Goal: Task Accomplishment & Management: Use online tool/utility

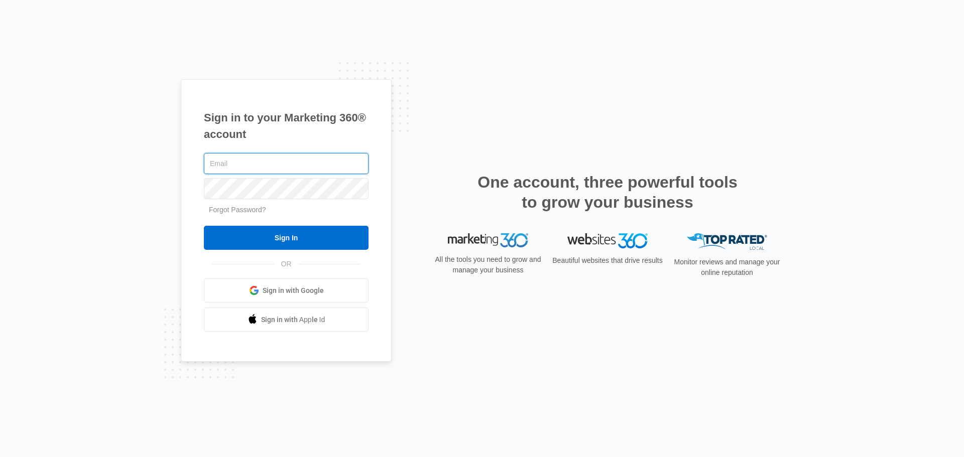
click at [290, 169] on input "text" at bounding box center [286, 163] width 165 height 21
type input "john.obertubbesing@madwire.com"
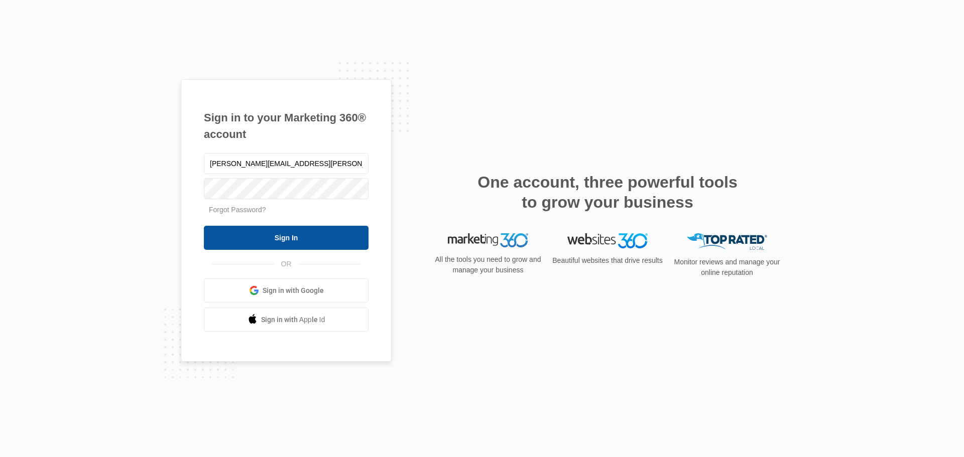
click at [259, 245] on input "Sign In" at bounding box center [286, 238] width 165 height 24
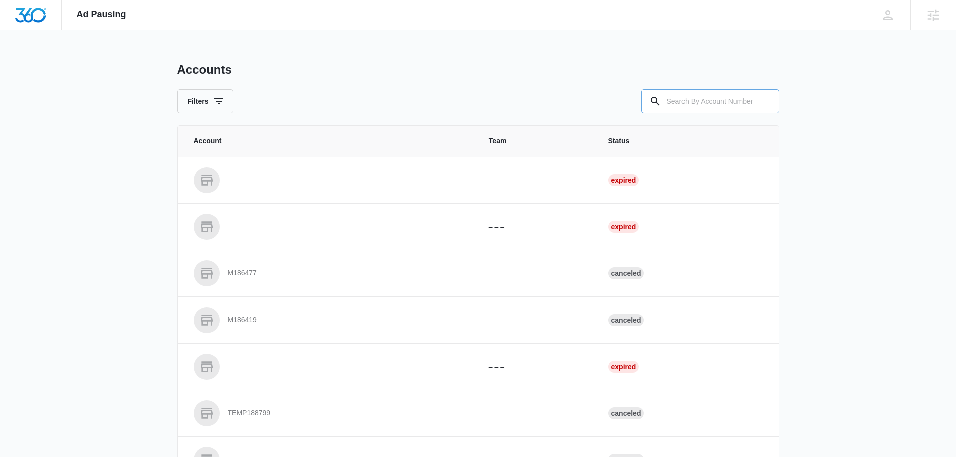
click at [697, 104] on input "text" at bounding box center [710, 101] width 138 height 24
paste input "[PHONE_NUMBER]"
click at [722, 108] on input "[PHONE_NUMBER]" at bounding box center [710, 101] width 138 height 24
click at [721, 110] on input "[PHONE_NUMBER]" at bounding box center [710, 101] width 138 height 24
click at [719, 109] on input "[PHONE_NUMBER]" at bounding box center [710, 101] width 138 height 24
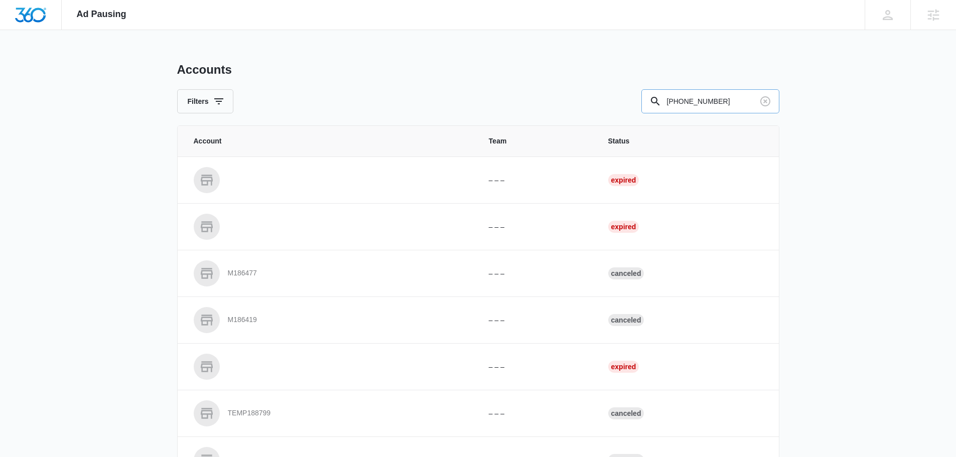
click at [717, 108] on input "[PHONE_NUMBER]" at bounding box center [710, 101] width 138 height 24
click at [717, 108] on input "514-333-7544" at bounding box center [710, 101] width 138 height 24
type input "m338580"
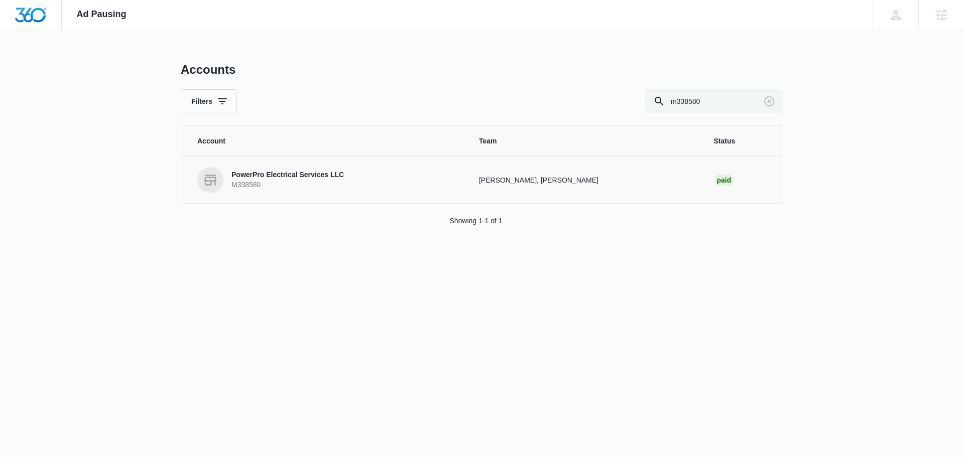
click at [287, 178] on p "PowerPro Electrical Services LLC" at bounding box center [287, 175] width 112 height 10
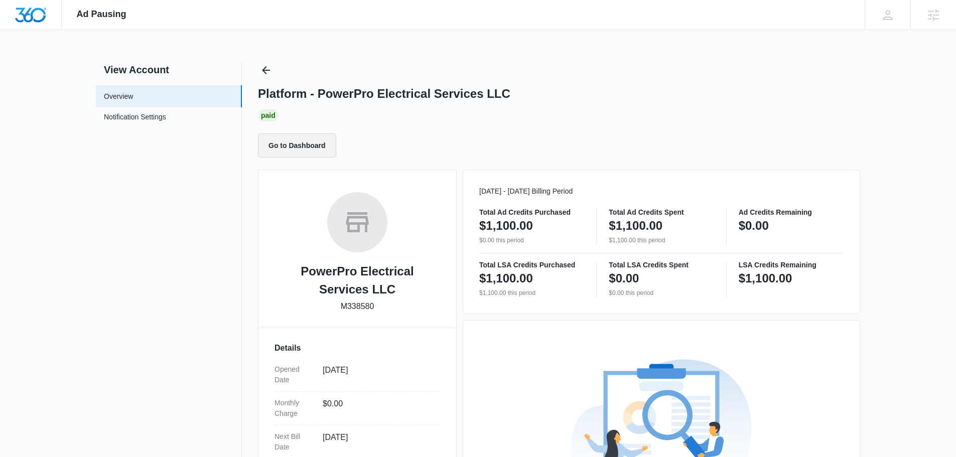
click at [315, 151] on button "Go to Dashboard" at bounding box center [297, 146] width 78 height 24
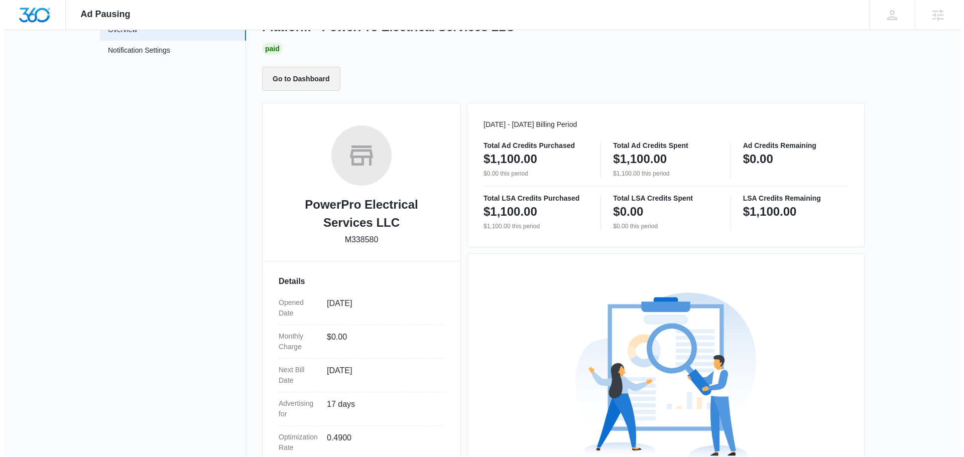
scroll to position [182, 0]
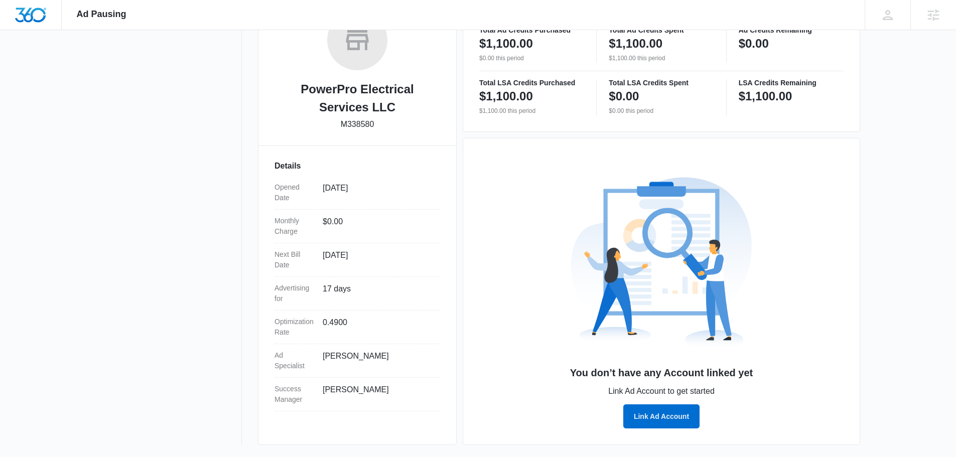
click at [641, 394] on p "Link Ad Account to get started" at bounding box center [661, 391] width 364 height 12
click at [650, 418] on button "Link Ad Account" at bounding box center [661, 417] width 76 height 24
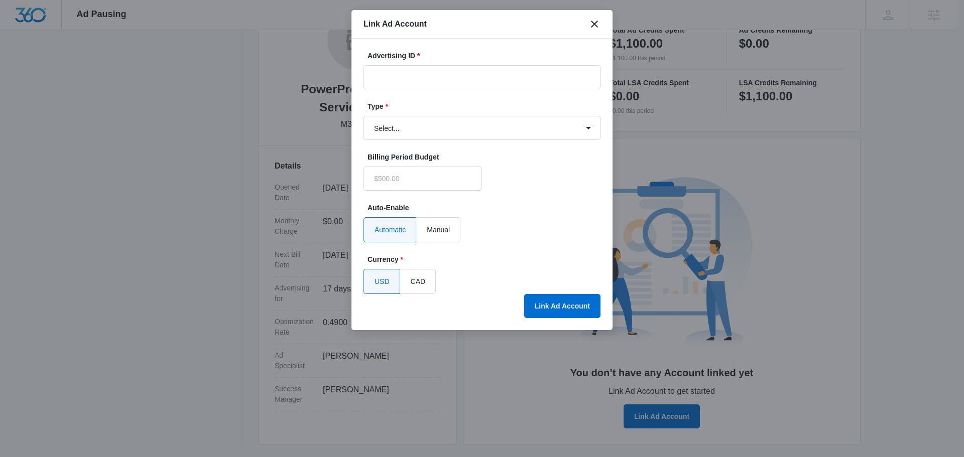
type input "$0.00"
click at [454, 63] on div "Advertising ID *" at bounding box center [481, 70] width 237 height 39
click at [454, 67] on input "Advertising ID *" at bounding box center [481, 77] width 237 height 24
paste input "514-333-7544"
type input "514-333-7544"
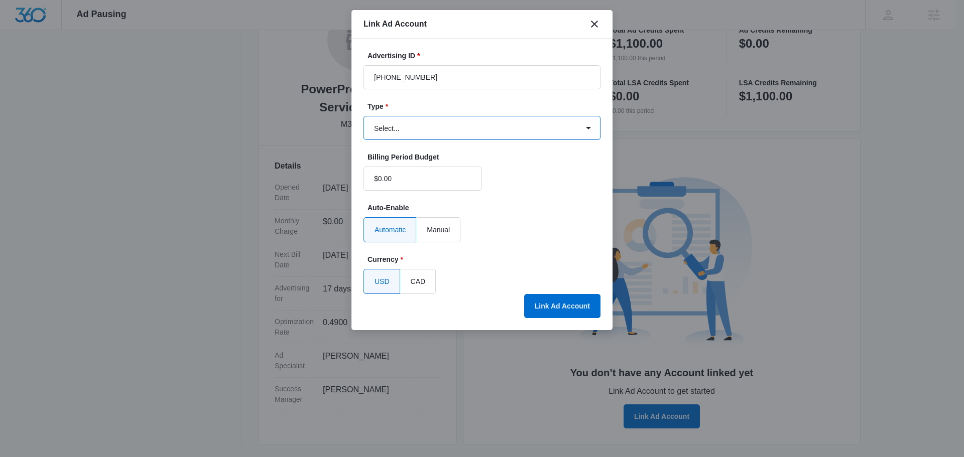
click at [438, 139] on select "Select... Bing Ads Facebook Ads Google Ads" at bounding box center [481, 128] width 237 height 24
select select "google"
click at [363, 116] on select "Select... Bing Ads Facebook Ads Google Ads" at bounding box center [481, 128] width 237 height 24
click at [582, 328] on div "Advertising ID * 514-333-7544 Type * Select... Bing Ads Facebook Ads Google Ads…" at bounding box center [481, 185] width 261 height 292
click at [577, 314] on button "Link Ad Account" at bounding box center [562, 306] width 76 height 24
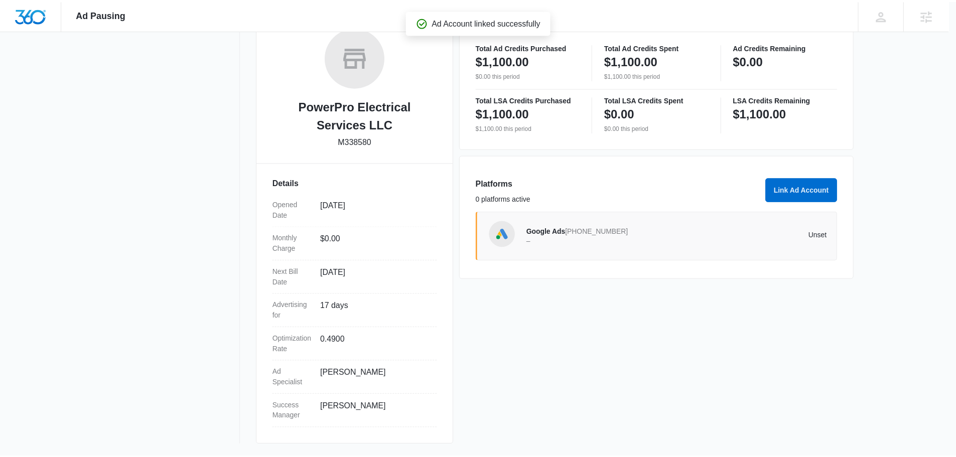
scroll to position [165, 0]
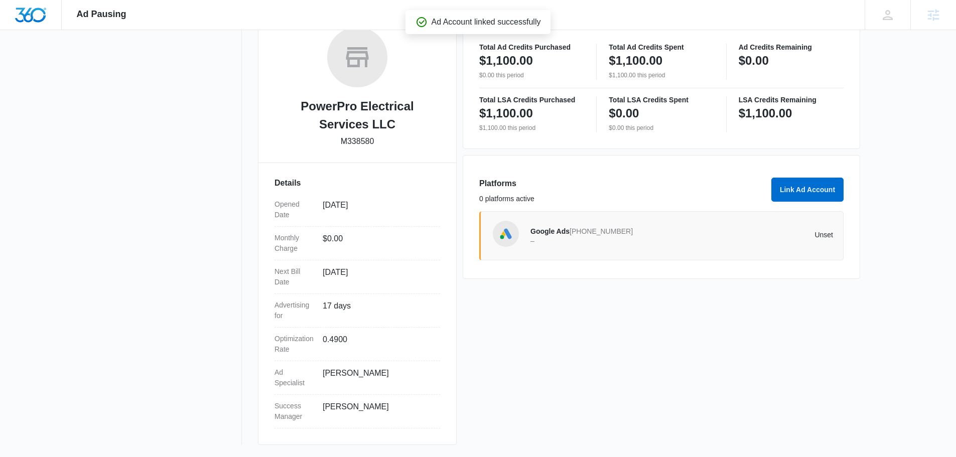
click at [104, 19] on span "Ad Pausing" at bounding box center [102, 14] width 50 height 11
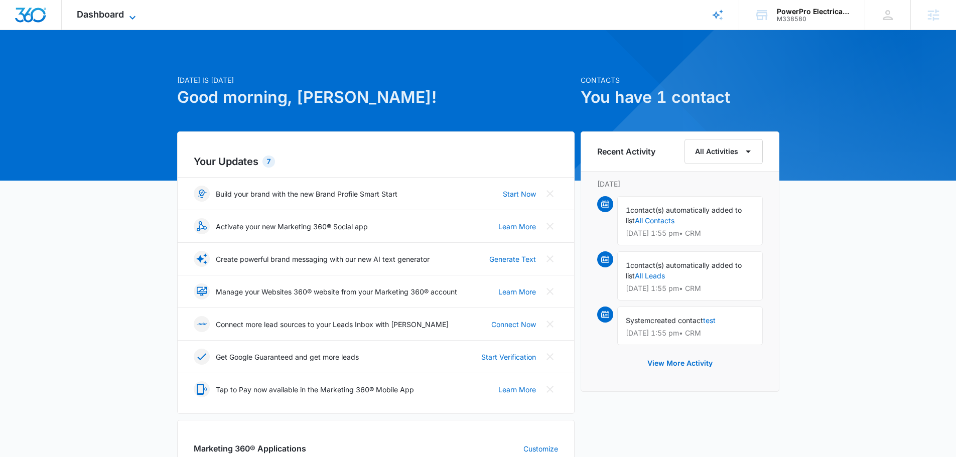
click at [130, 17] on icon at bounding box center [132, 18] width 6 height 4
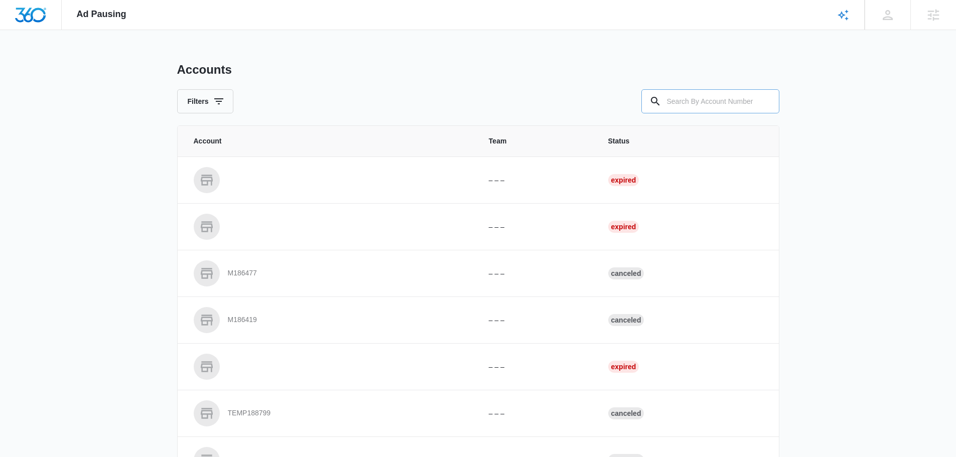
click at [724, 103] on input "text" at bounding box center [710, 101] width 138 height 24
type input "m338109"
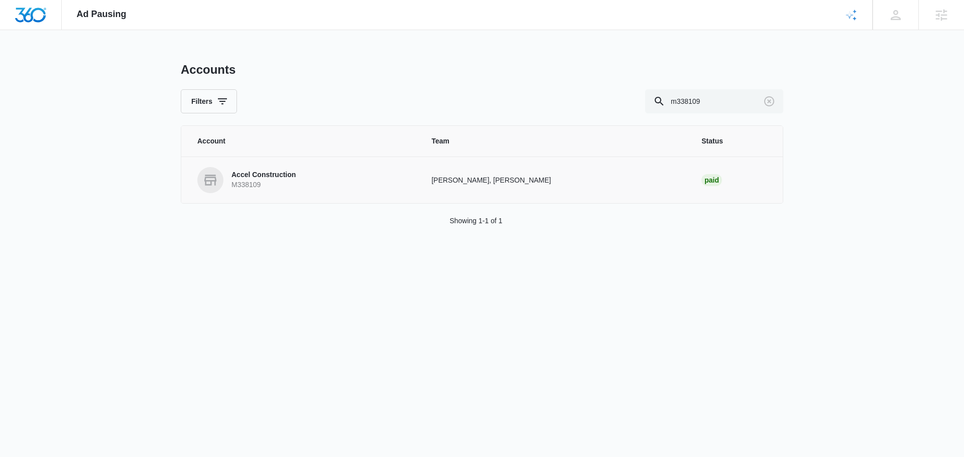
click at [259, 176] on p "Accel Construction" at bounding box center [263, 175] width 64 height 10
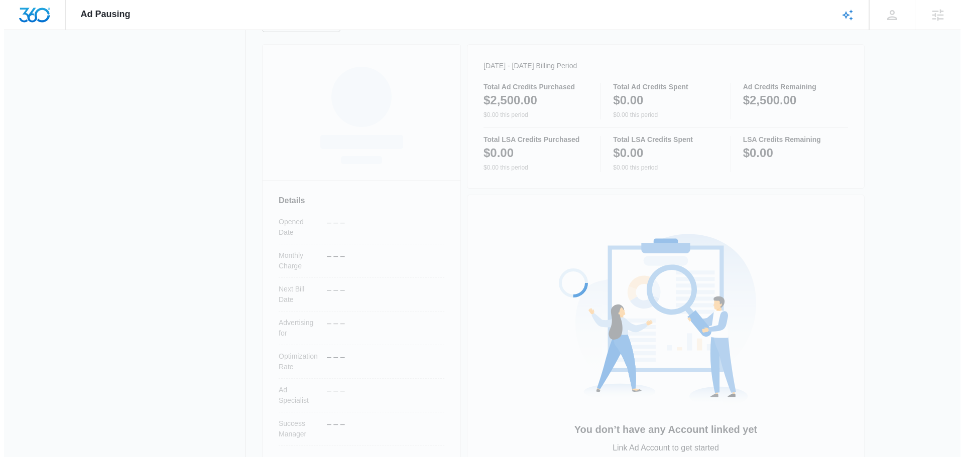
scroll to position [182, 0]
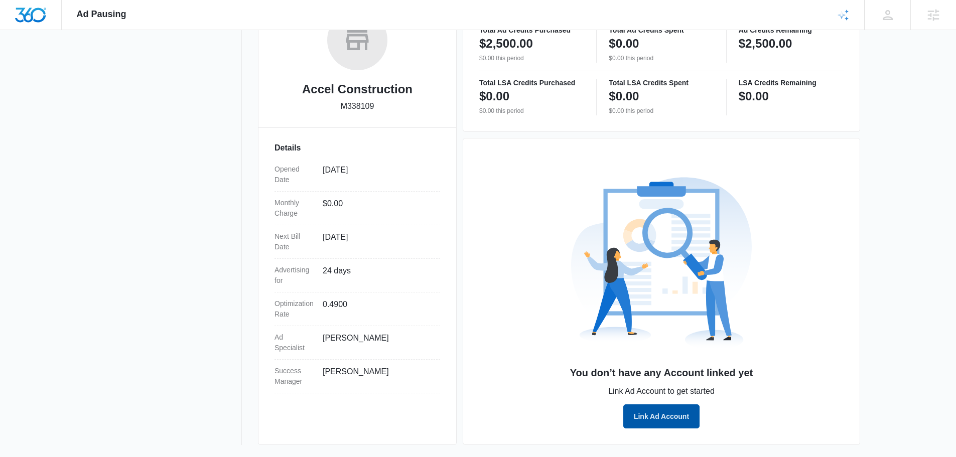
click at [659, 419] on button "Link Ad Account" at bounding box center [661, 417] width 76 height 24
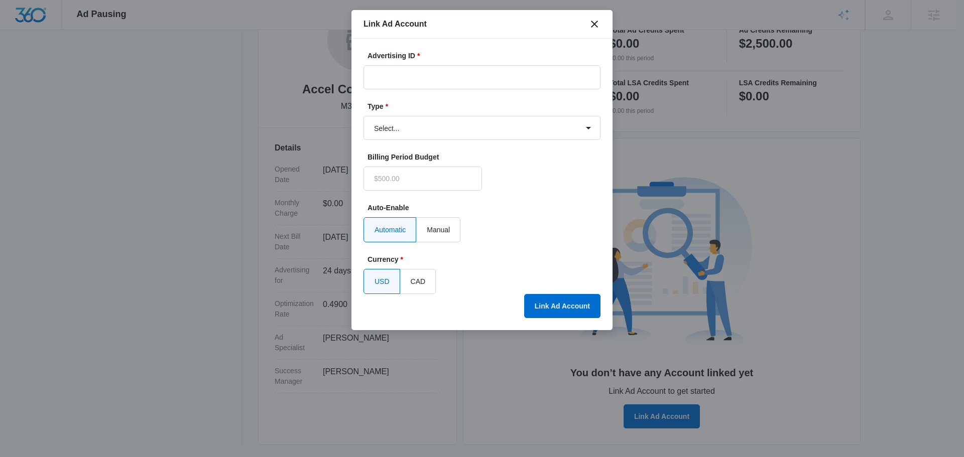
type input "$0.00"
click at [450, 86] on input "Advertising ID *" at bounding box center [481, 77] width 237 height 24
paste input "601-327-0415"
type input "601-327-0415"
click at [457, 138] on select "Select... Bing Ads Facebook Ads Google Ads" at bounding box center [481, 128] width 237 height 24
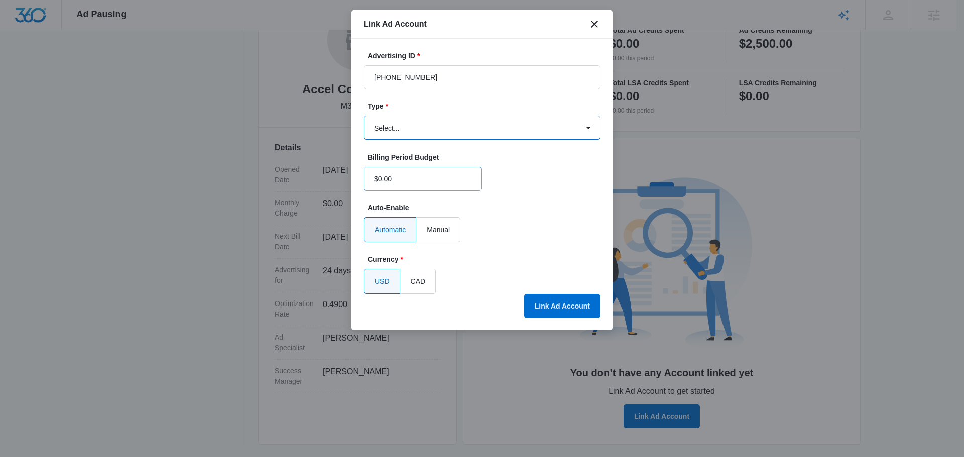
select select "google"
click at [363, 116] on select "Select... Bing Ads Facebook Ads Google Ads" at bounding box center [481, 128] width 237 height 24
click at [556, 315] on button "Link Ad Account" at bounding box center [562, 306] width 76 height 24
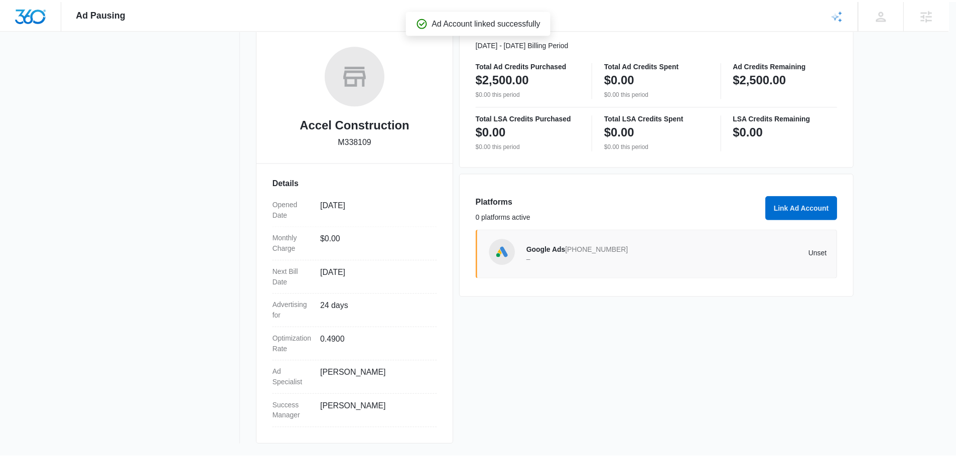
scroll to position [147, 0]
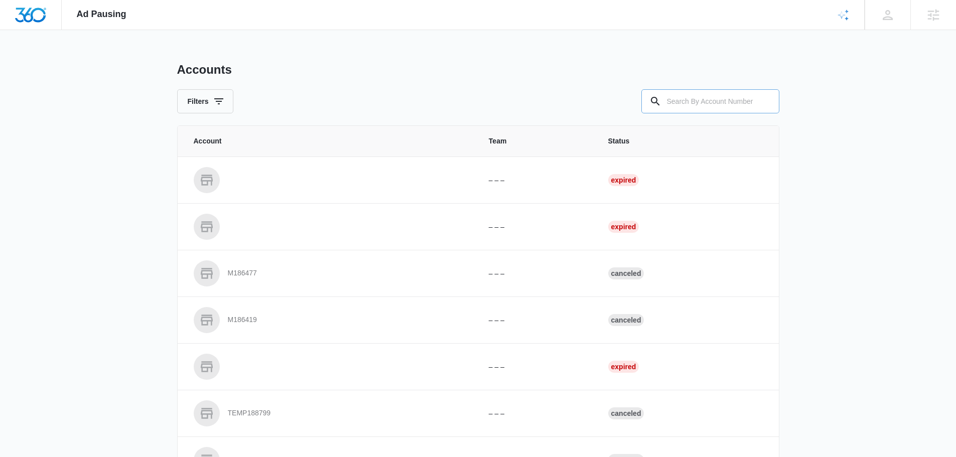
click at [757, 92] on div at bounding box center [765, 101] width 16 height 24
click at [745, 101] on input "text" at bounding box center [710, 101] width 138 height 24
type input "m338799"
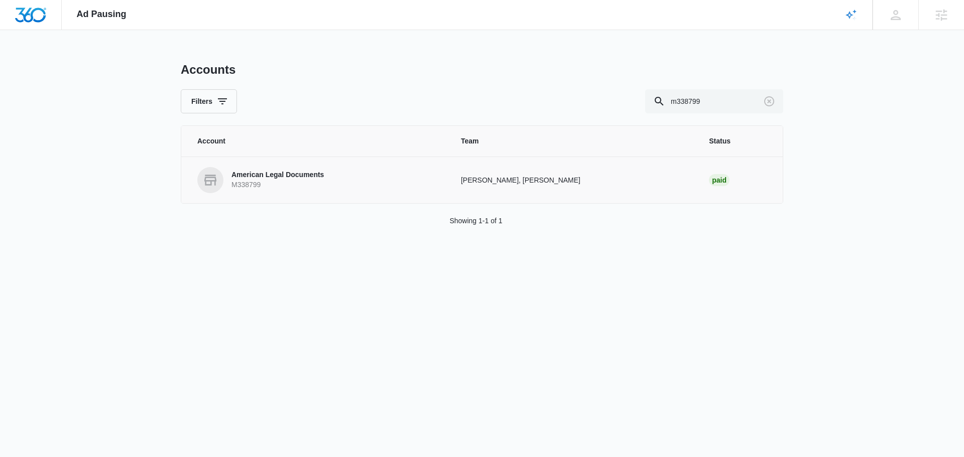
click at [275, 181] on p "M338799" at bounding box center [277, 185] width 92 height 10
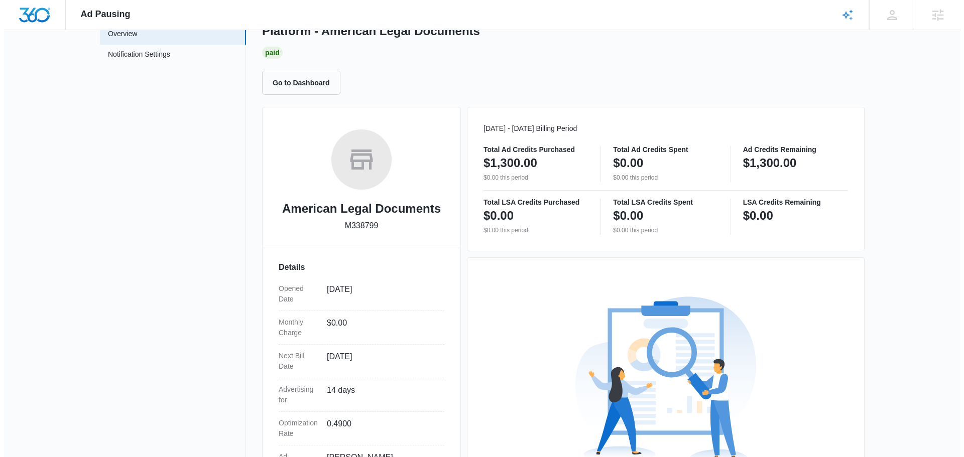
scroll to position [182, 0]
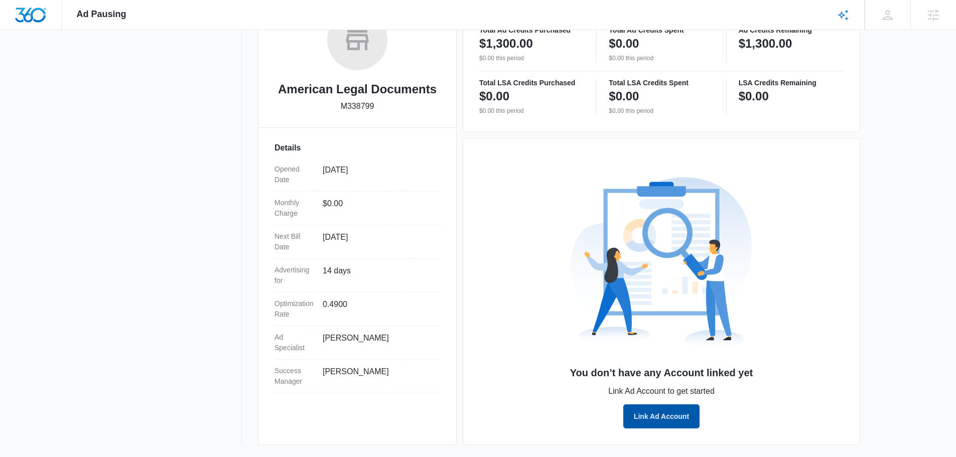
click at [659, 421] on button "Link Ad Account" at bounding box center [661, 417] width 76 height 24
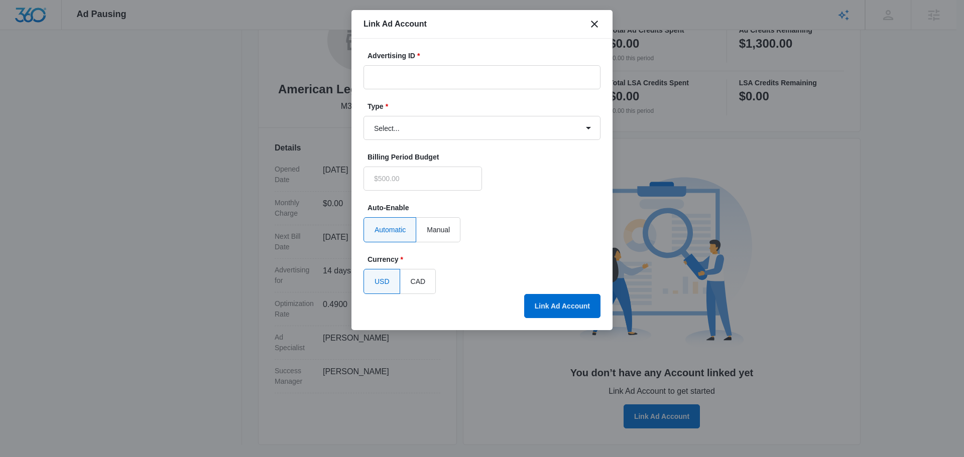
type input "$0.00"
click at [447, 76] on input "Advertising ID *" at bounding box center [481, 77] width 237 height 24
paste input "[PHONE_NUMBER]"
type input "[PHONE_NUMBER]"
click at [432, 145] on form "Advertising ID * [PHONE_NUMBER] Type * Select... Bing Ads Facebook Ads Google A…" at bounding box center [481, 172] width 237 height 243
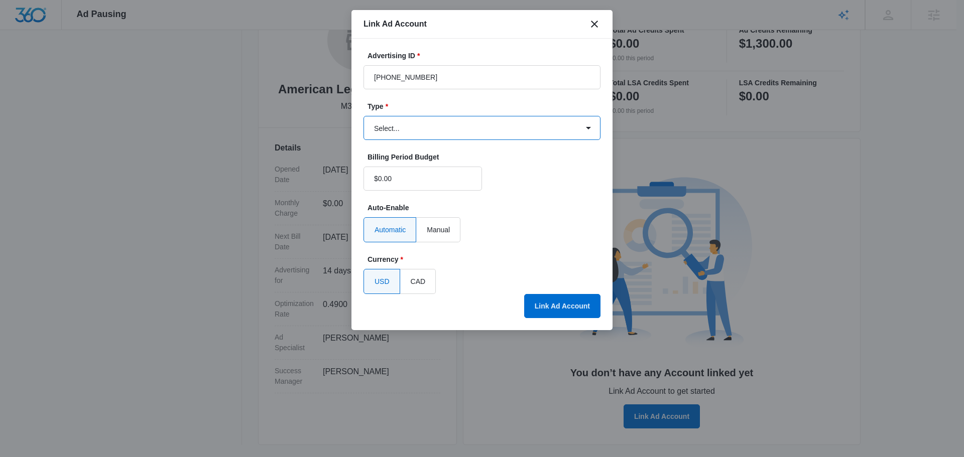
click at [430, 134] on select "Select... Bing Ads Facebook Ads Google Ads" at bounding box center [481, 128] width 237 height 24
select select "google"
click at [363, 116] on select "Select... Bing Ads Facebook Ads Google Ads" at bounding box center [481, 128] width 237 height 24
click at [532, 288] on div "USD CAD" at bounding box center [481, 281] width 237 height 25
click at [551, 313] on button "Link Ad Account" at bounding box center [562, 306] width 76 height 24
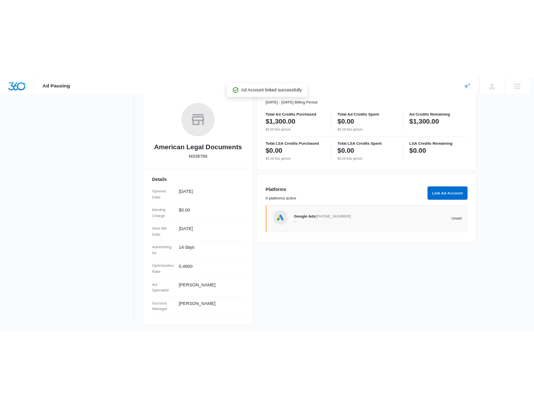
scroll to position [147, 0]
